Goal: Task Accomplishment & Management: Use online tool/utility

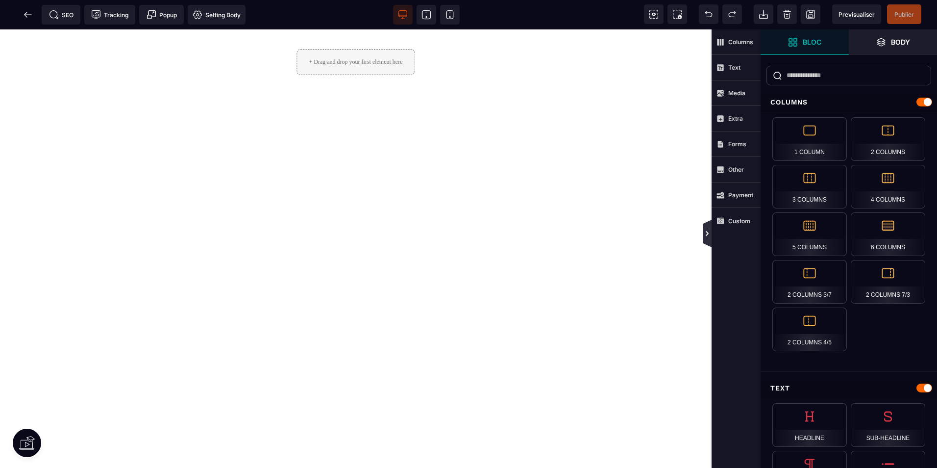
click at [706, 233] on icon at bounding box center [707, 233] width 8 height 8
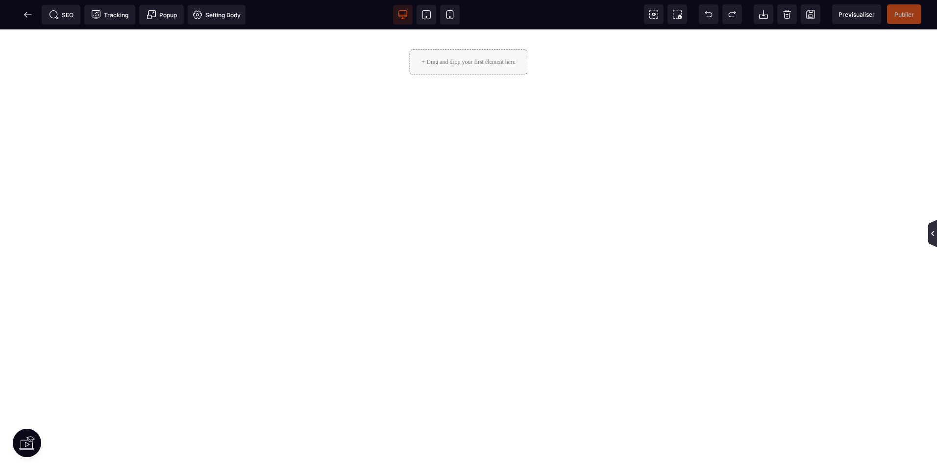
click at [935, 236] on icon at bounding box center [933, 233] width 8 height 8
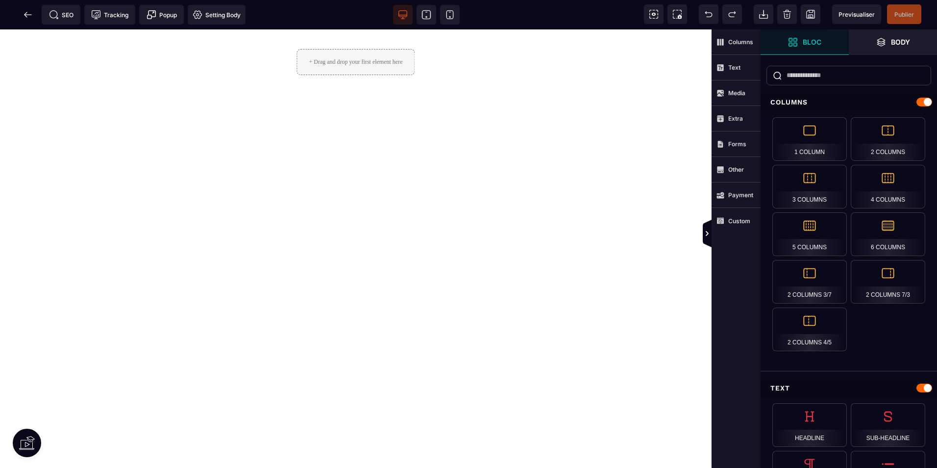
click at [713, 315] on div "Columns Text Media Extra Forms Other Payment Custom" at bounding box center [736, 234] width 49 height 468
click at [707, 11] on icon at bounding box center [709, 14] width 10 height 10
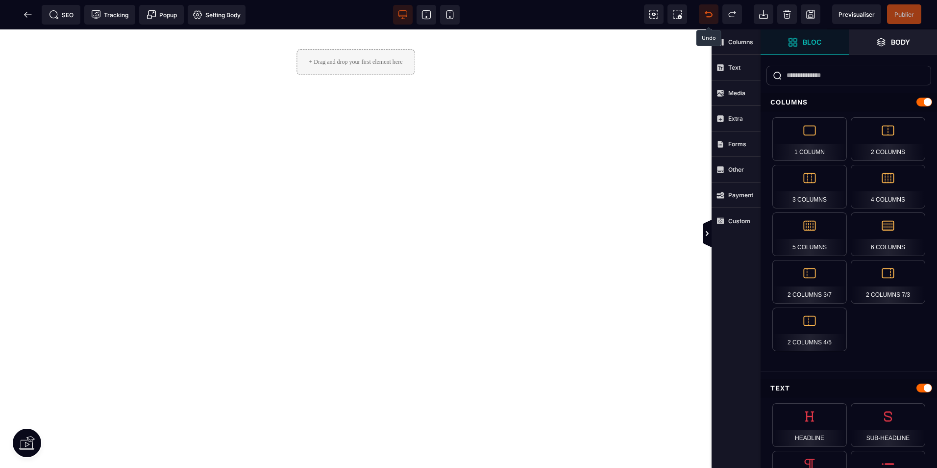
click at [707, 11] on icon at bounding box center [709, 14] width 10 height 10
click at [862, 16] on span "Previsualiser" at bounding box center [857, 14] width 36 height 7
click at [705, 235] on icon at bounding box center [707, 233] width 8 height 8
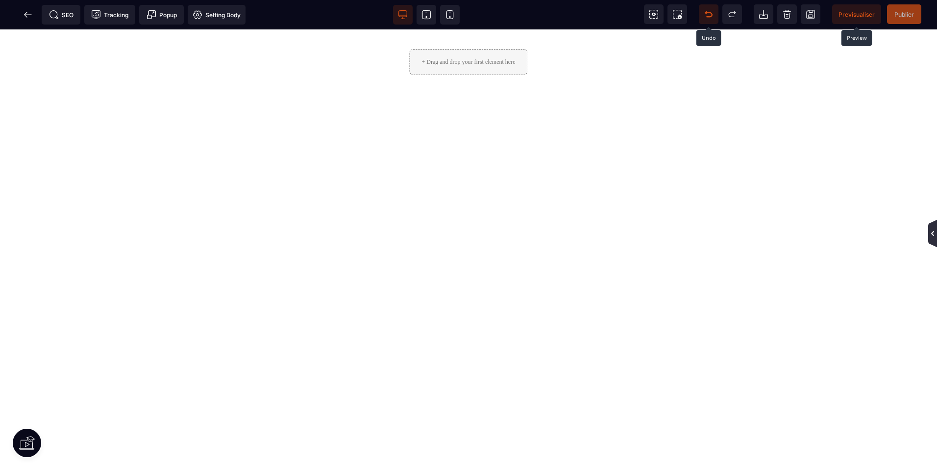
click at [933, 234] on icon at bounding box center [932, 233] width 3 height 5
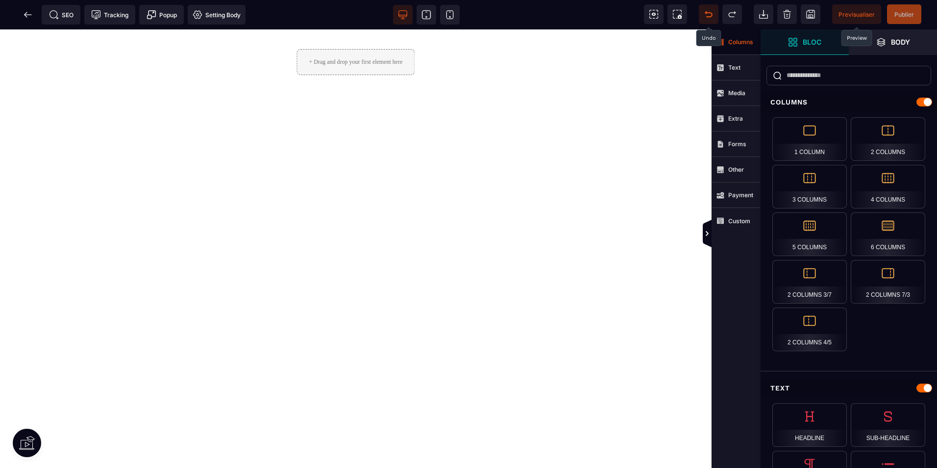
click at [750, 49] on span "Columns" at bounding box center [736, 41] width 49 height 25
click at [789, 12] on icon at bounding box center [787, 14] width 10 height 10
click at [28, 17] on icon at bounding box center [28, 15] width 10 height 10
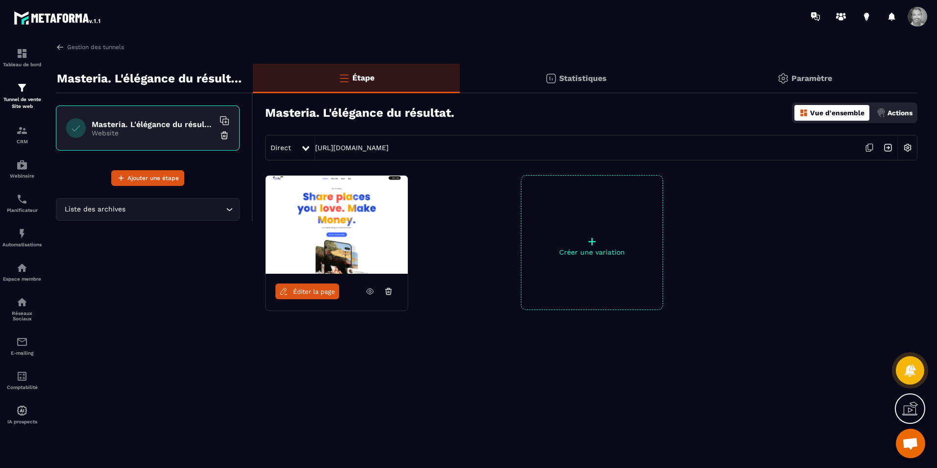
click at [317, 293] on span "Éditer la page" at bounding box center [314, 291] width 42 height 7
